Goal: Information Seeking & Learning: Learn about a topic

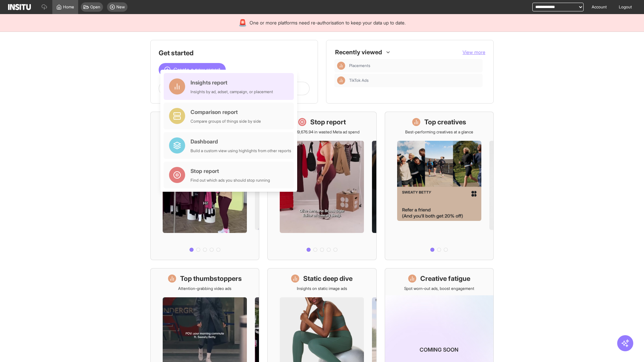
click at [231, 87] on div "Insights report Insights by ad, adset, campaign, or placement" at bounding box center [232, 87] width 83 height 16
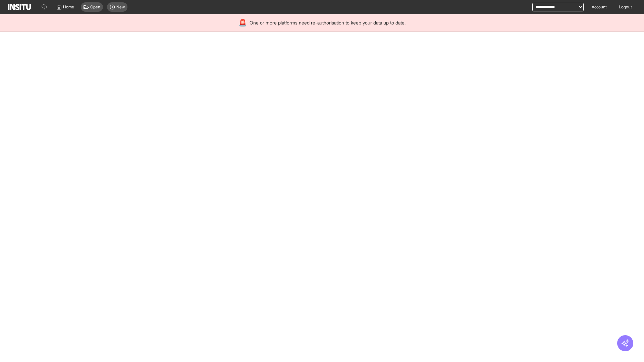
select select "**"
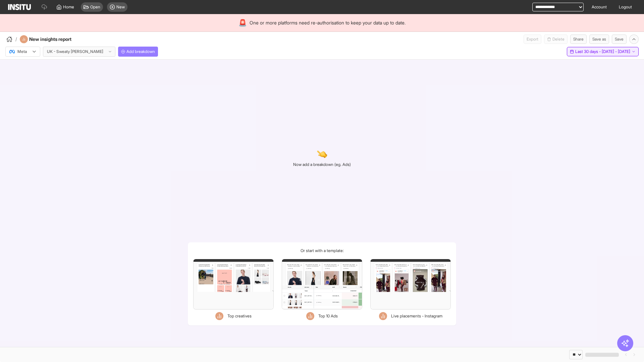
click at [588, 52] on span "Last 30 days - [DATE] - [DATE]" at bounding box center [603, 51] width 55 height 5
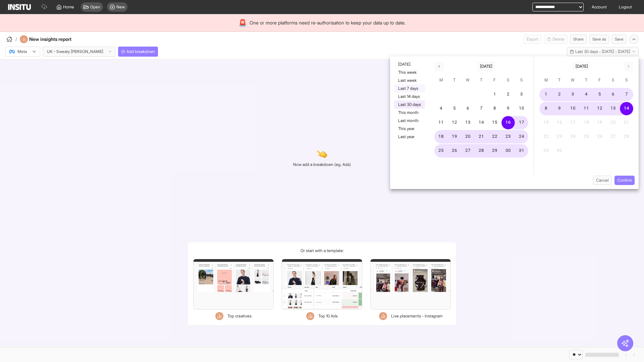
click at [409, 89] on button "Last 7 days" at bounding box center [409, 89] width 31 height 8
